Goal: Complete application form: Complete application form

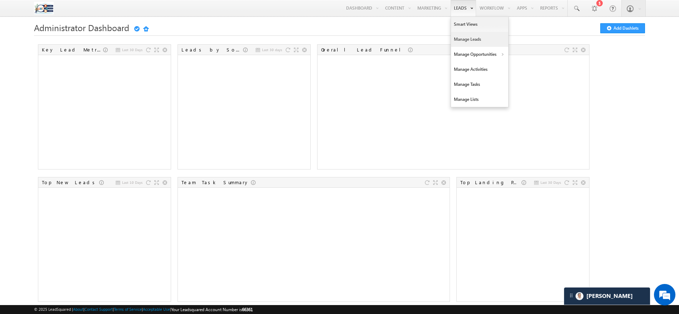
click at [455, 35] on link "Manage Leads" at bounding box center [479, 39] width 57 height 15
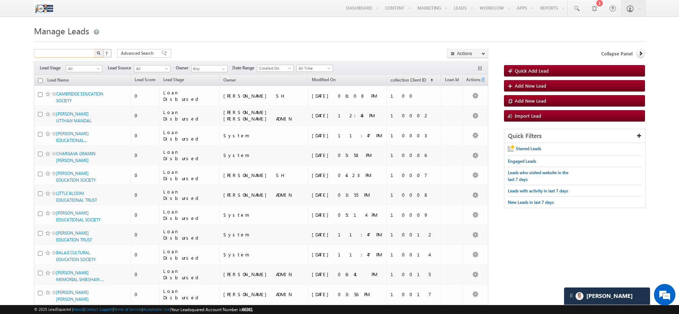
click at [77, 54] on input "text" at bounding box center [64, 53] width 61 height 9
type input "9207989205"
click at [96, 53] on button "button" at bounding box center [98, 53] width 9 height 9
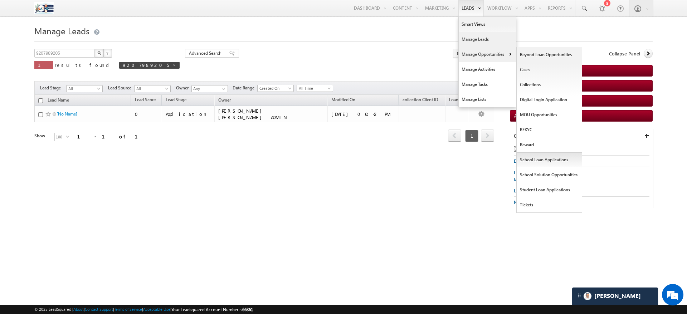
click at [537, 160] on link "School Loan Applications" at bounding box center [549, 159] width 65 height 15
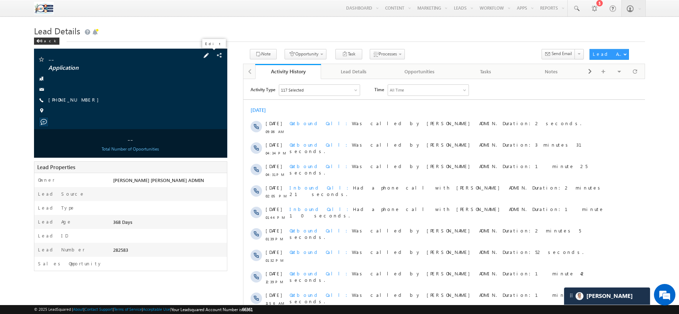
click at [209, 57] on span at bounding box center [206, 56] width 8 height 8
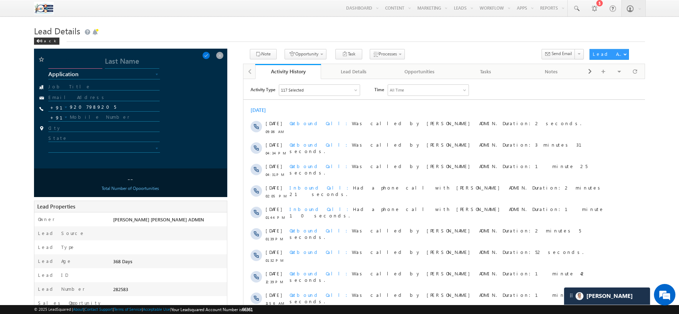
click at [73, 63] on input "text" at bounding box center [75, 62] width 54 height 13
type input "Test"
click at [134, 63] on input "text" at bounding box center [132, 62] width 54 height 13
click at [111, 58] on input "Orabha" at bounding box center [132, 62] width 54 height 13
click at [114, 60] on input "[PERSON_NAME]" at bounding box center [132, 62] width 54 height 13
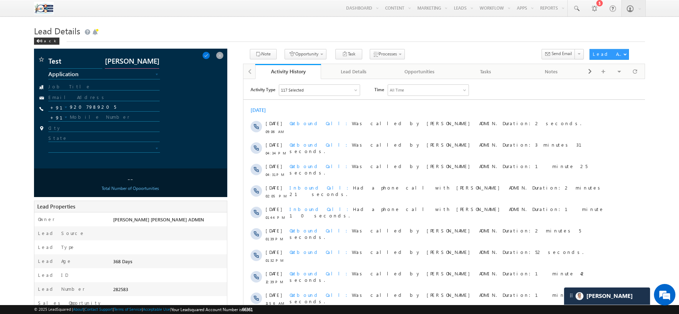
click at [114, 60] on input "[PERSON_NAME]" at bounding box center [132, 62] width 54 height 13
type input "Oracle"
click at [210, 56] on span at bounding box center [206, 56] width 8 height 8
click at [208, 52] on span at bounding box center [206, 56] width 8 height 8
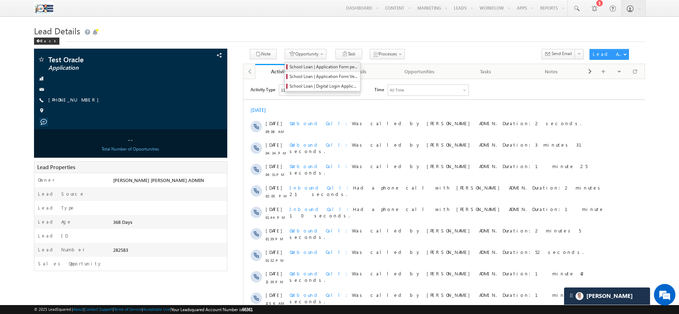
click at [309, 67] on span "School Loan | Application Form permission" at bounding box center [323, 67] width 68 height 6
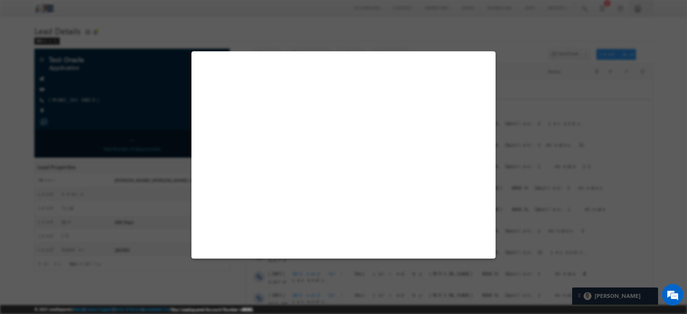
select select "Owned"
select select "Application"
select select "Field Visit"
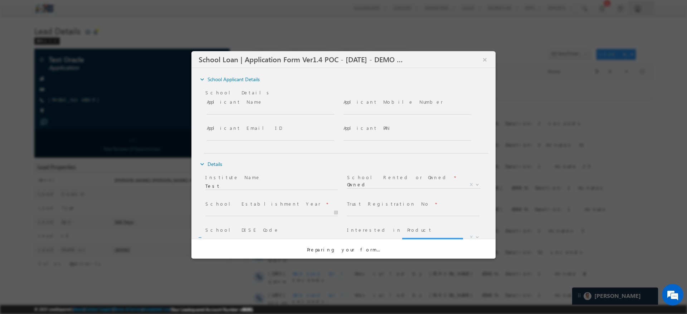
type input "Test"
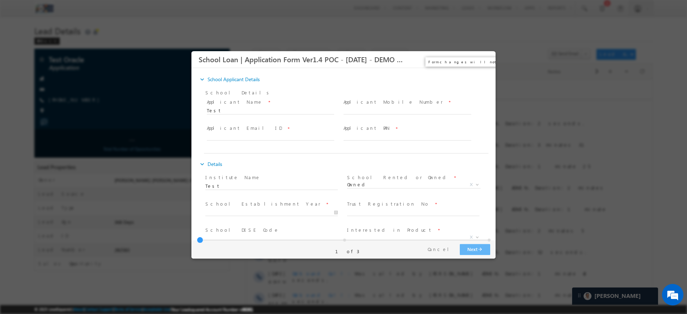
click at [490, 59] on button "×" at bounding box center [485, 59] width 12 height 13
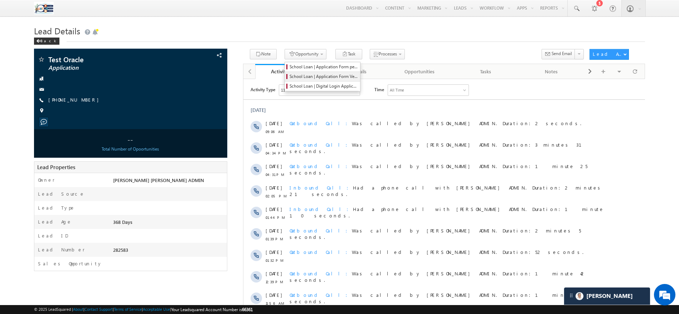
click at [325, 78] on span "School Loan | Application Form Ver1.4 POC -LOS New" at bounding box center [323, 76] width 68 height 6
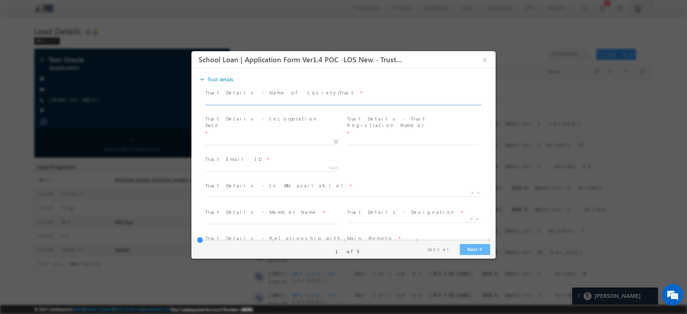
click at [219, 99] on input "text" at bounding box center [342, 101] width 275 height 7
type input "Oasis corporation"
click at [244, 138] on input "text" at bounding box center [271, 141] width 132 height 7
type input "[DATE]"
click at [397, 138] on input "text" at bounding box center [413, 141] width 132 height 7
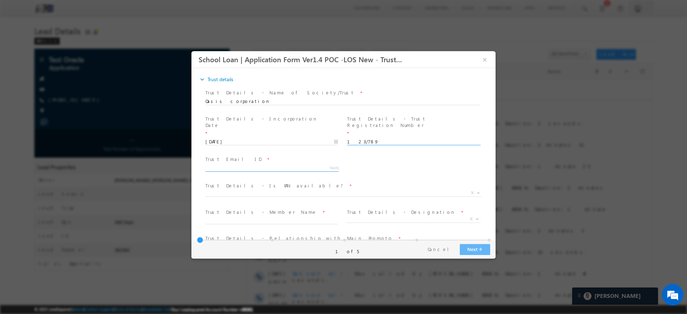
type input "123/789"
click at [277, 165] on input "text" at bounding box center [271, 168] width 132 height 7
click at [329, 164] on span "Verify" at bounding box center [333, 167] width 11 height 6
click at [253, 165] on input "[PERSON_NAME][EMAIL_ADDRESS]" at bounding box center [271, 168] width 132 height 7
type input "[PERSON_NAME][EMAIL_ADDRESS][DOMAIN_NAME]"
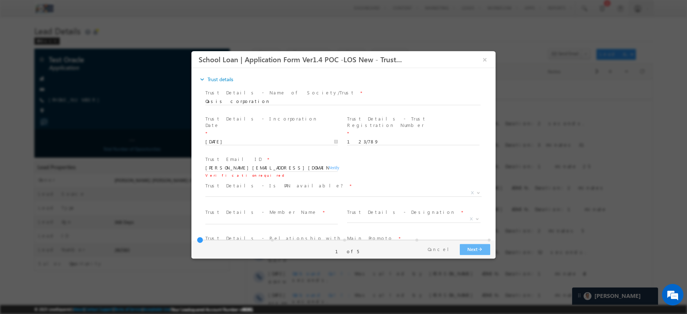
click at [335, 164] on span "Verify" at bounding box center [333, 167] width 11 height 6
click at [300, 181] on input "number" at bounding box center [300, 184] width 5 height 7
type input "1"
type input "6"
type input "2"
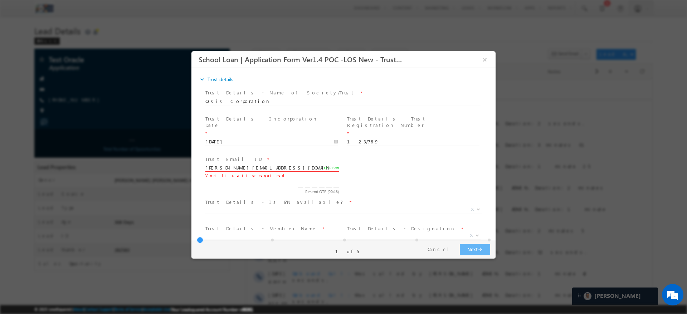
type input "0"
type input "4"
type input "8"
click at [248, 209] on label "Trust Details - Member Name" at bounding box center [261, 212] width 112 height 7
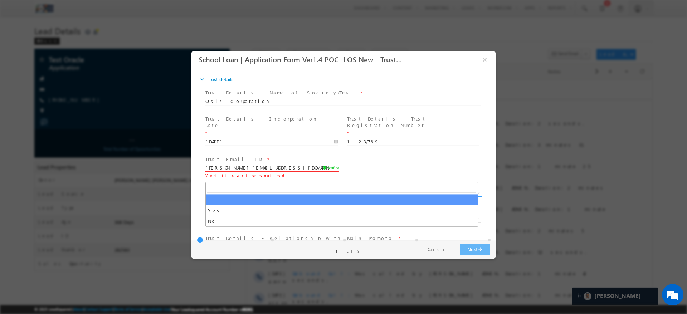
click at [233, 190] on span "X" at bounding box center [343, 193] width 276 height 7
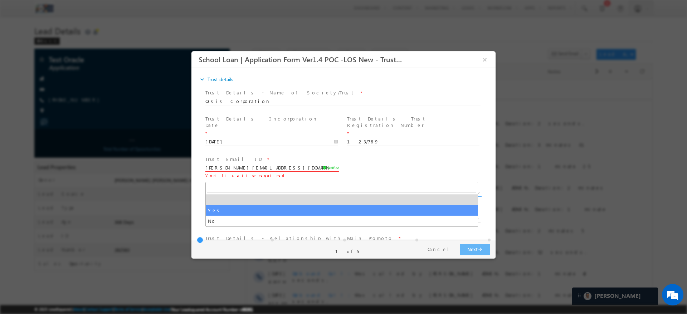
select select "Yes"
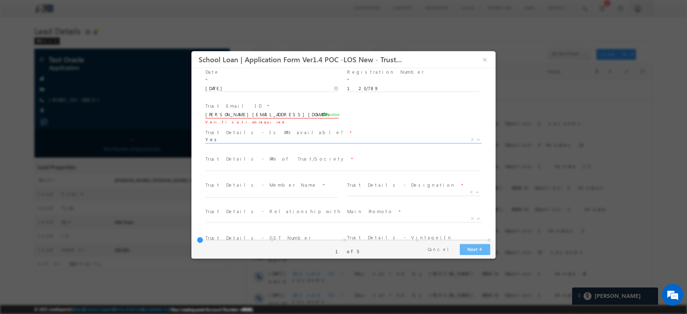
scroll to position [54, 0]
click at [258, 164] on input "text" at bounding box center [342, 167] width 275 height 7
type input "KUKIJ7878U"
click at [224, 190] on span at bounding box center [274, 194] width 139 height 8
click at [222, 190] on input "text" at bounding box center [271, 193] width 132 height 7
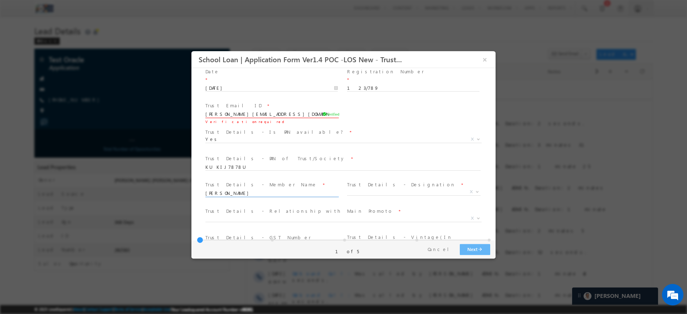
type input "[PERSON_NAME]"
click at [363, 190] on span "X" at bounding box center [413, 193] width 133 height 7
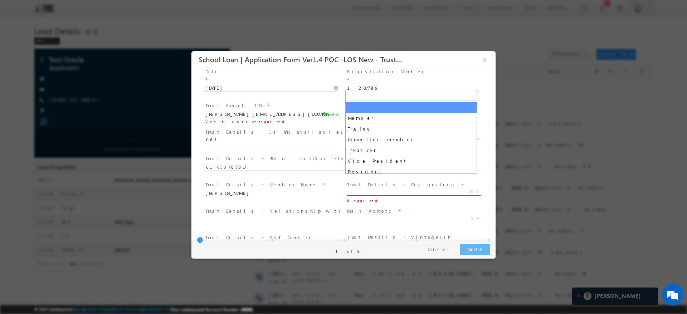
click at [362, 189] on span "X" at bounding box center [413, 192] width 133 height 7
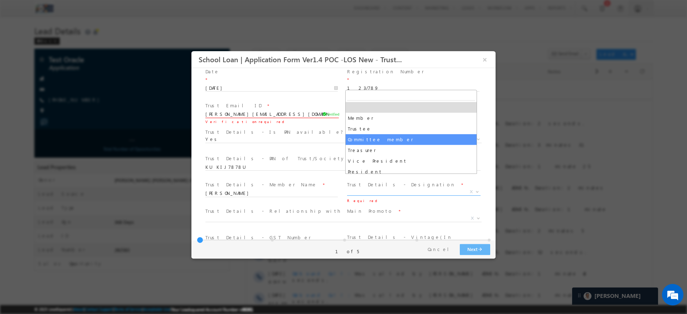
select select "Committee member"
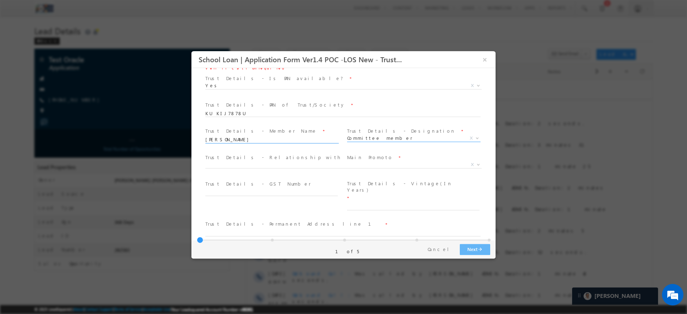
scroll to position [108, 0]
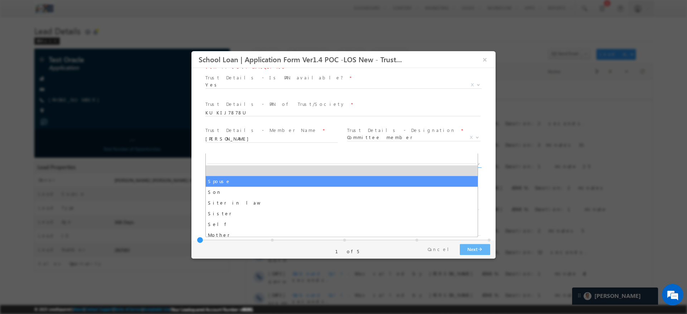
drag, startPoint x: 236, startPoint y: 151, endPoint x: 222, endPoint y: 179, distance: 31.8
select select "Spouse"
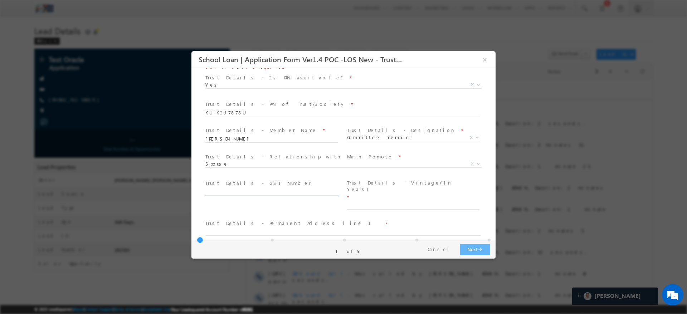
click at [222, 189] on input "text" at bounding box center [271, 192] width 132 height 7
click at [383, 202] on span at bounding box center [416, 206] width 139 height 8
click at [381, 202] on input "text" at bounding box center [413, 205] width 132 height 7
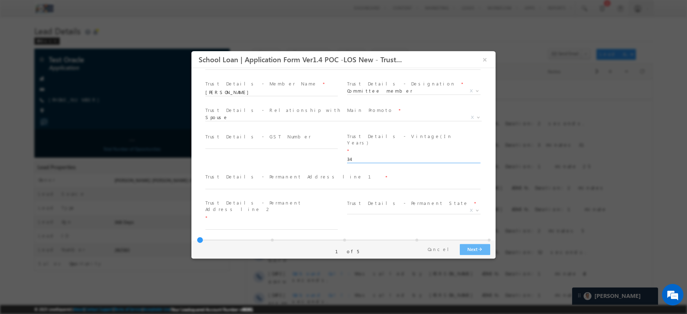
scroll to position [156, 0]
type input "34"
click at [296, 172] on div "Trust Details - Permanent Address line 1 *" at bounding box center [346, 180] width 282 height 16
click at [243, 181] on input "text" at bounding box center [342, 184] width 275 height 7
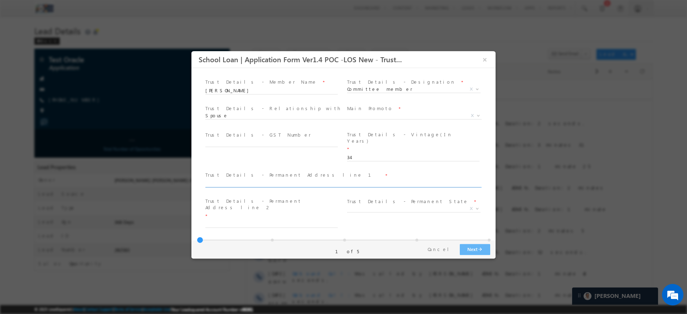
paste input "[STREET_ADDRESS]"
type input "[STREET_ADDRESS]"
click at [236, 198] on label "Trust Details - Permanent Address line 2" at bounding box center [269, 204] width 128 height 13
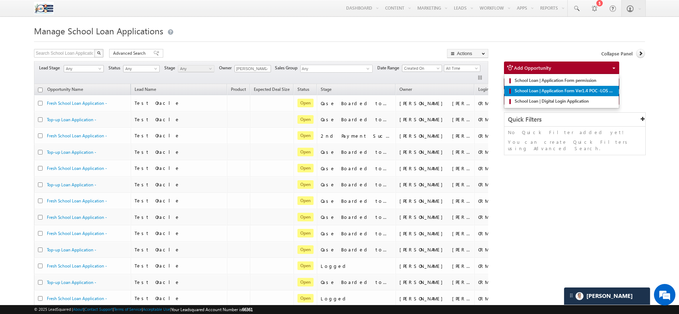
click at [548, 95] on link "School Loan | Application Form Ver1.4 POC -LOS New" at bounding box center [561, 91] width 114 height 10
